Goal: Navigation & Orientation: Go to known website

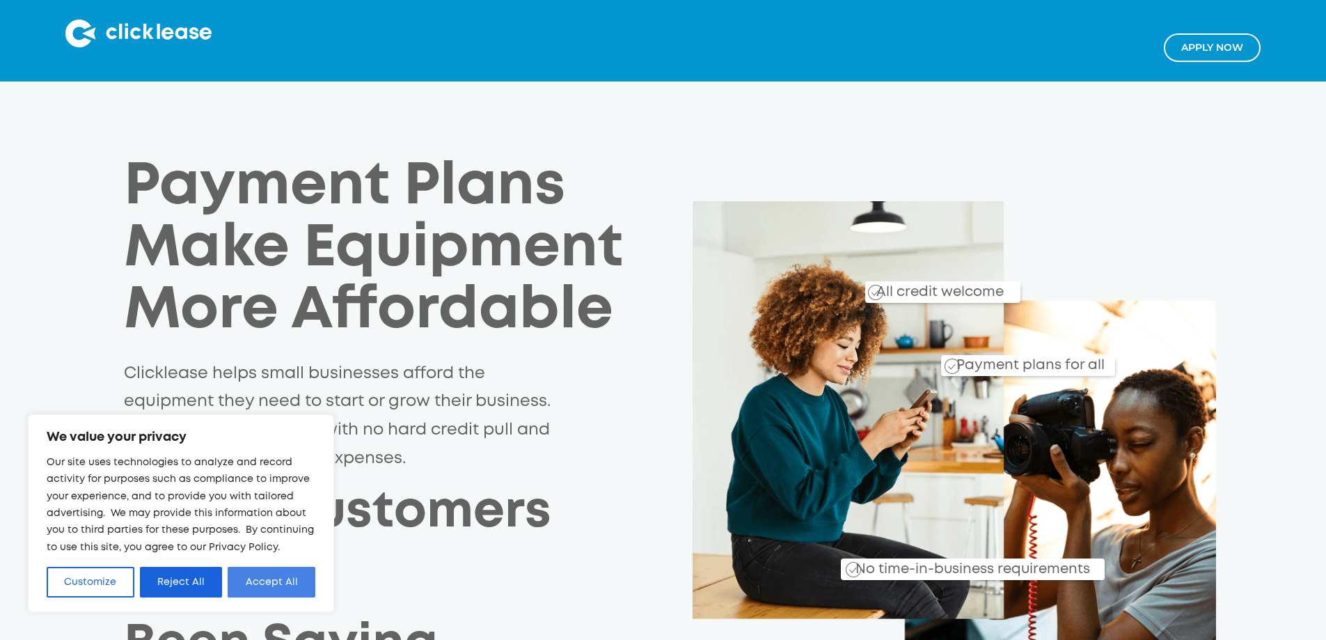
click at [289, 583] on button "Accept All" at bounding box center [272, 582] width 88 height 31
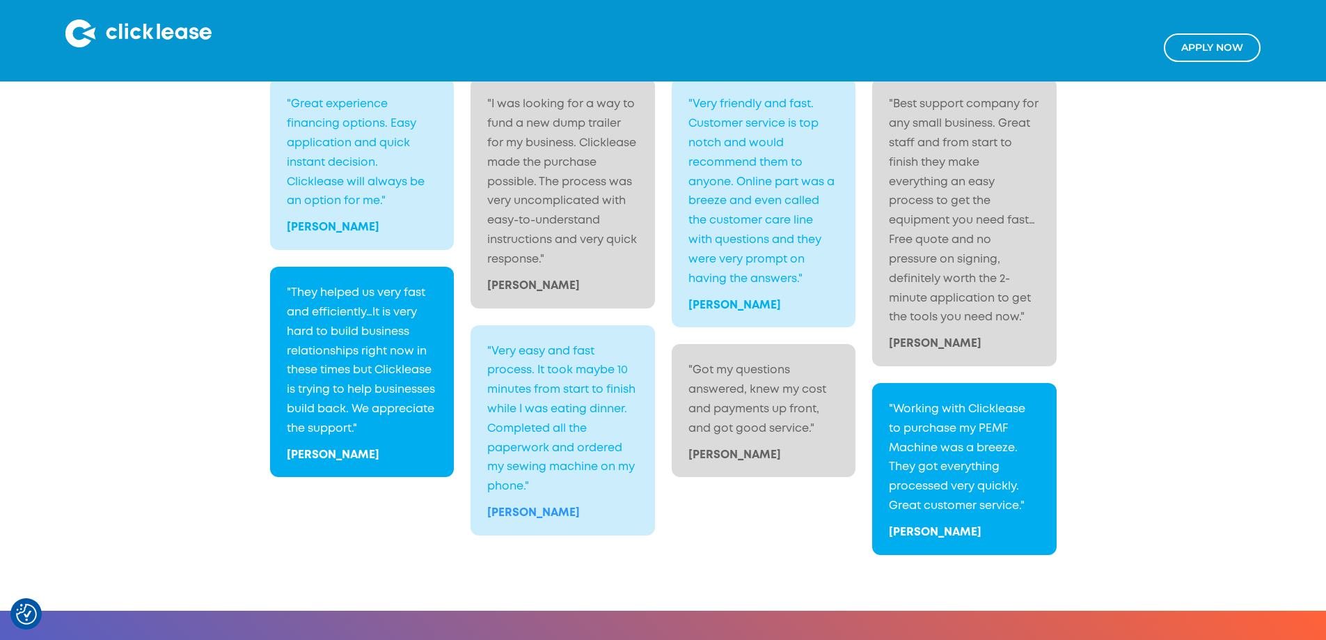
scroll to position [2792, 0]
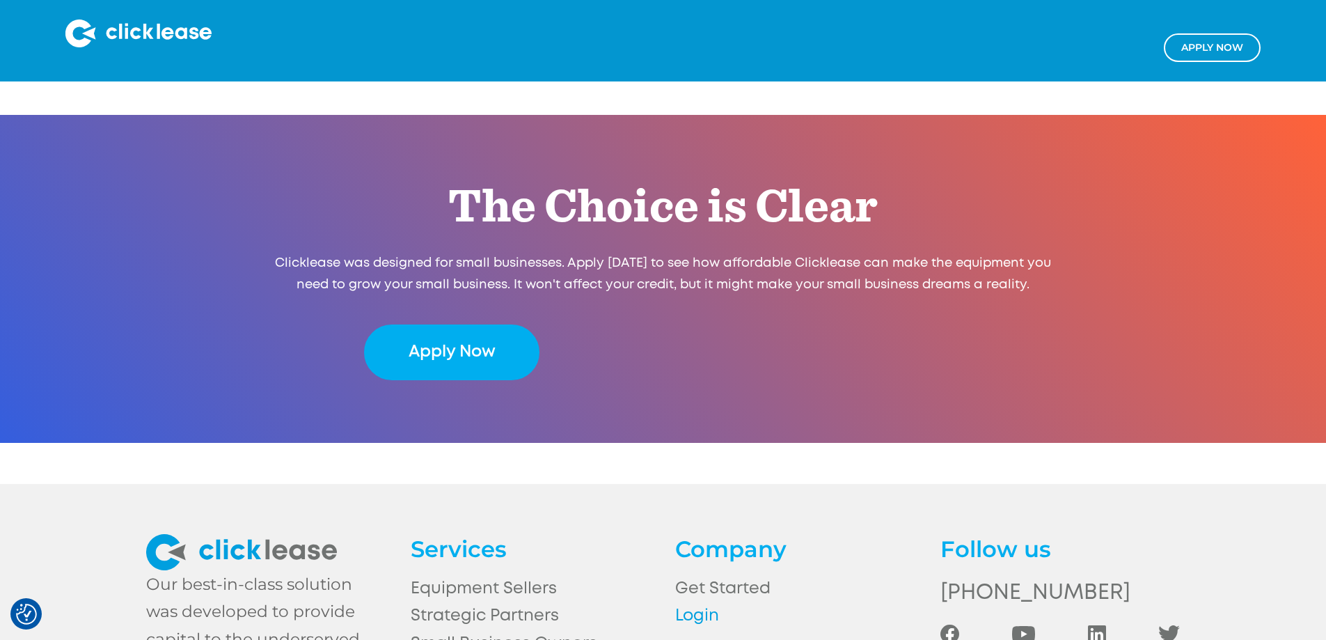
click at [688, 602] on link "Login" at bounding box center [794, 615] width 239 height 27
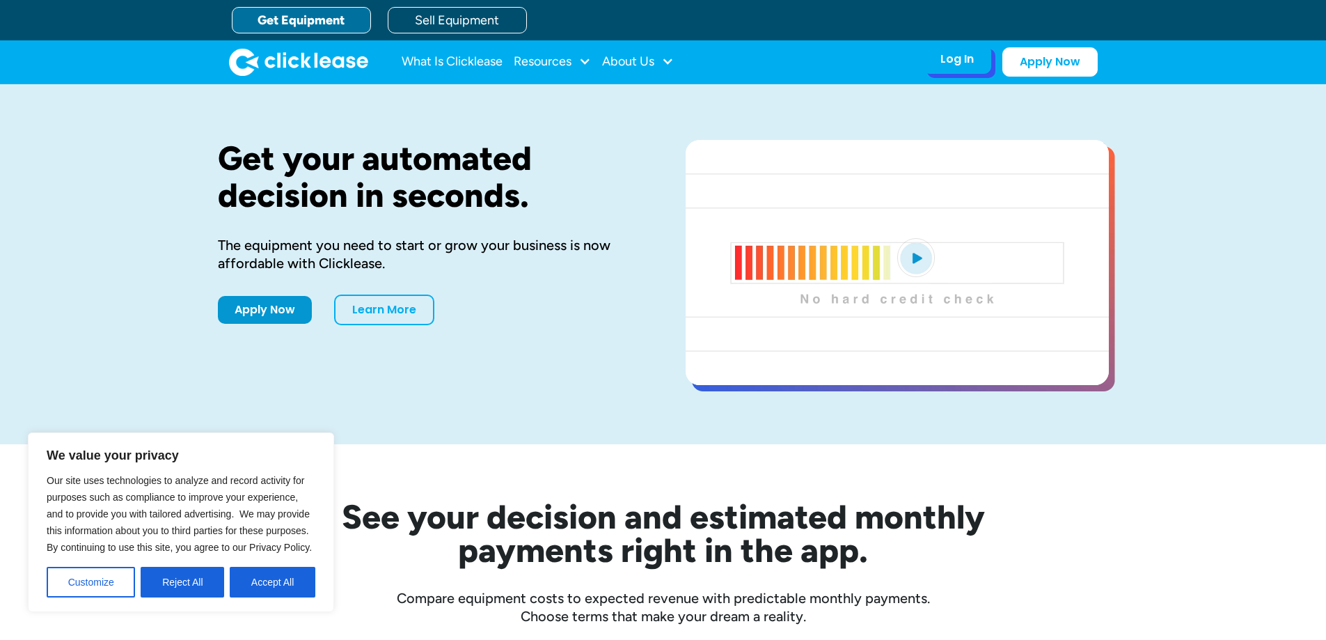
click at [949, 52] on div "Log In" at bounding box center [956, 59] width 33 height 14
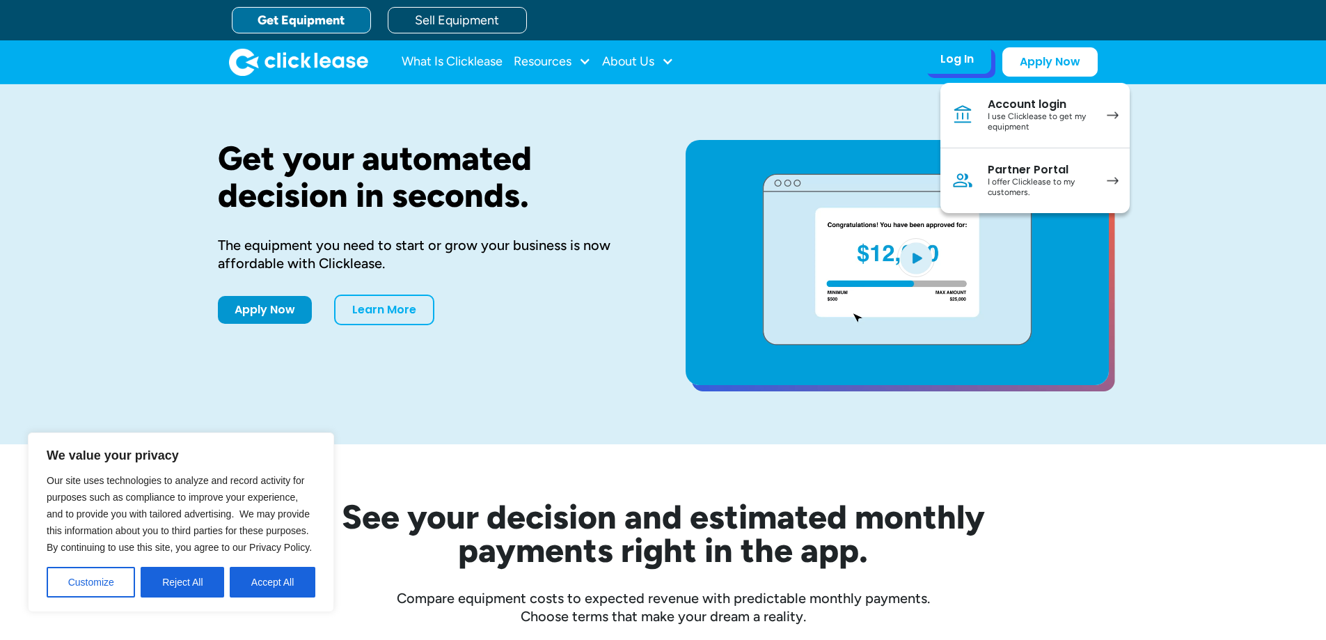
click at [1027, 100] on div "Account login" at bounding box center [1040, 104] width 105 height 14
